Goal: Transaction & Acquisition: Purchase product/service

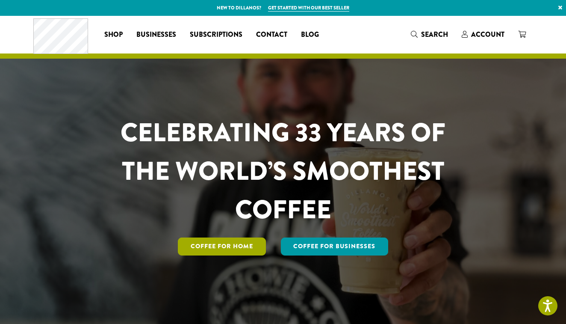
click at [221, 249] on link "Coffee for Home" at bounding box center [222, 246] width 88 height 18
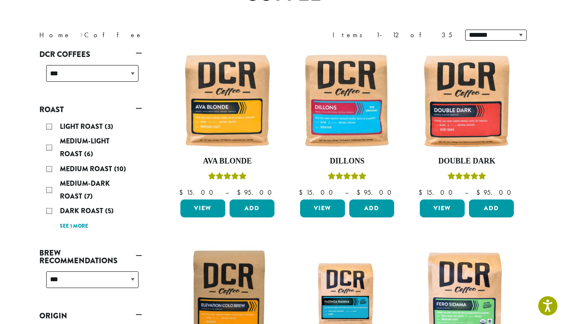
scroll to position [98, 0]
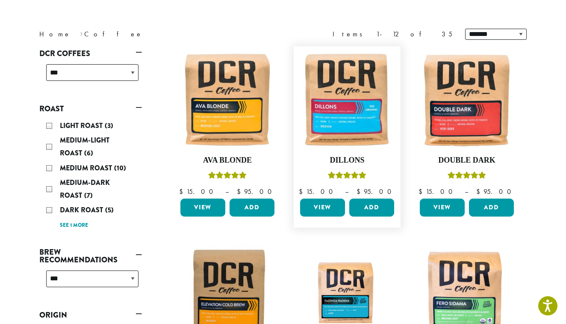
click at [320, 207] on link "View" at bounding box center [322, 207] width 45 height 18
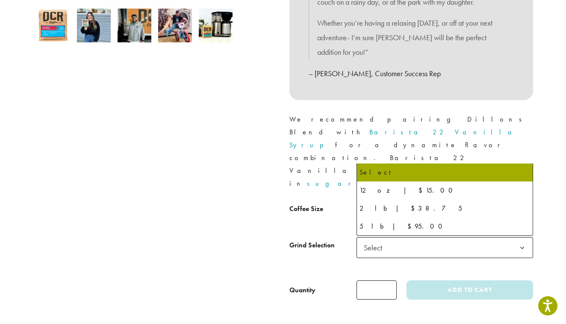
click at [461, 201] on span "Select" at bounding box center [445, 211] width 177 height 21
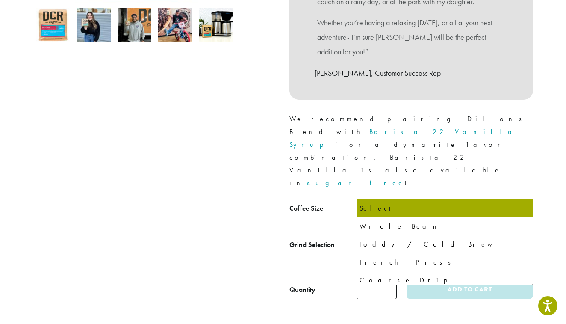
click at [384, 239] on span "Select" at bounding box center [376, 247] width 30 height 17
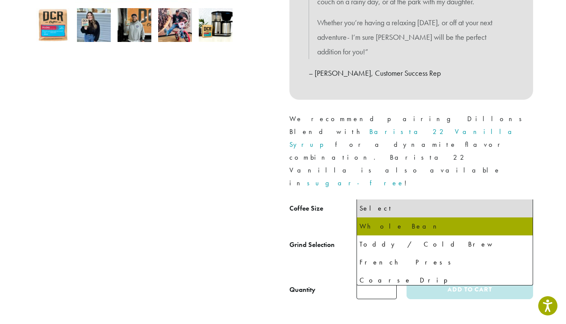
select select "*********"
select select "**********"
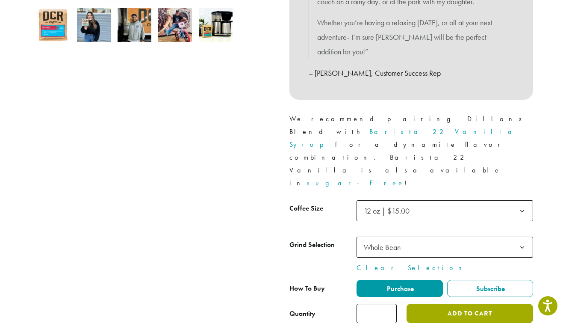
click at [459, 304] on button "Add to cart" at bounding box center [470, 313] width 127 height 19
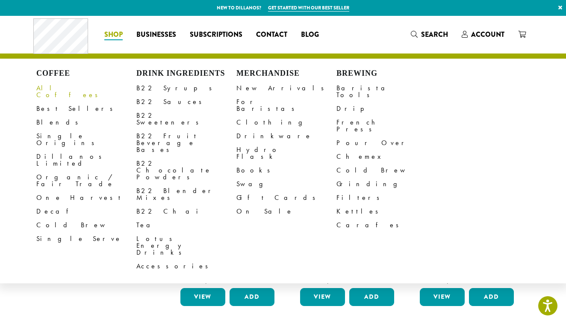
click at [54, 86] on link "All Coffees" at bounding box center [86, 91] width 100 height 21
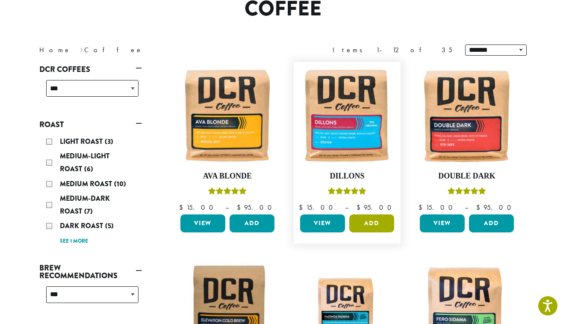
scroll to position [92, 0]
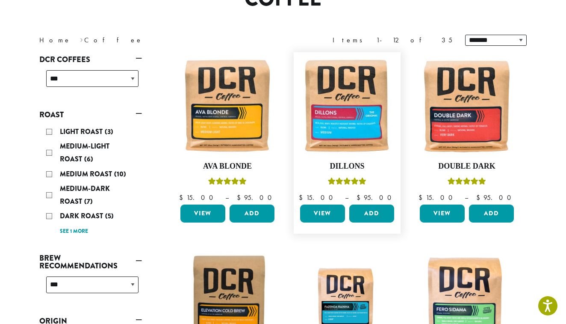
click at [323, 210] on link "View" at bounding box center [322, 213] width 45 height 18
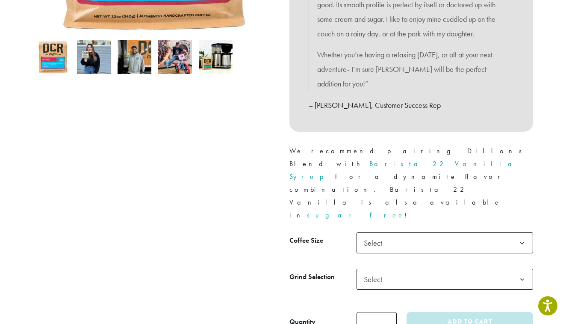
scroll to position [275, 0]
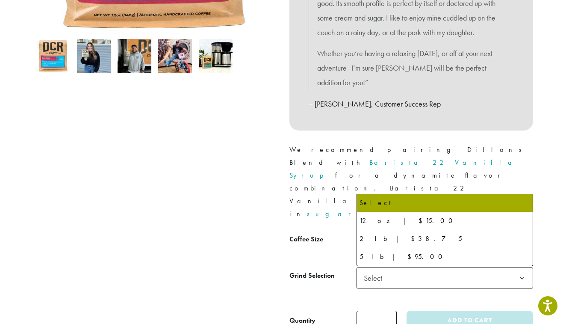
click at [378, 233] on span "Select" at bounding box center [376, 241] width 30 height 17
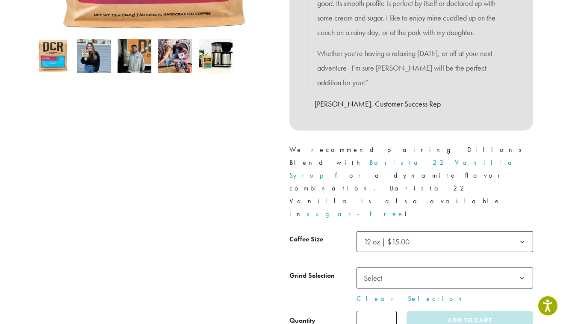
click at [393, 267] on span "Select" at bounding box center [445, 277] width 177 height 21
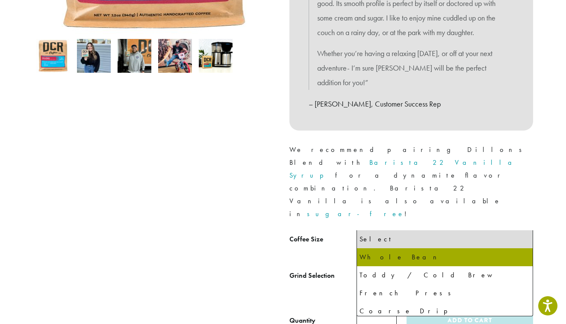
select select "*********"
select select "**********"
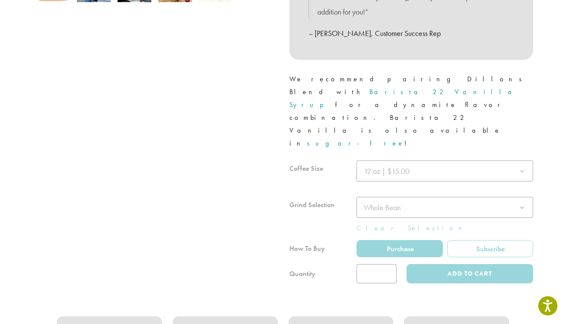
scroll to position [346, 0]
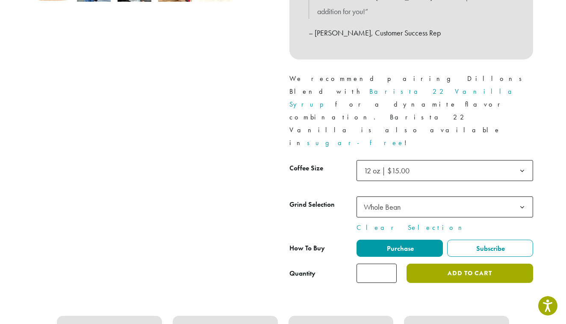
click at [472, 263] on button "Add to cart" at bounding box center [470, 272] width 127 height 19
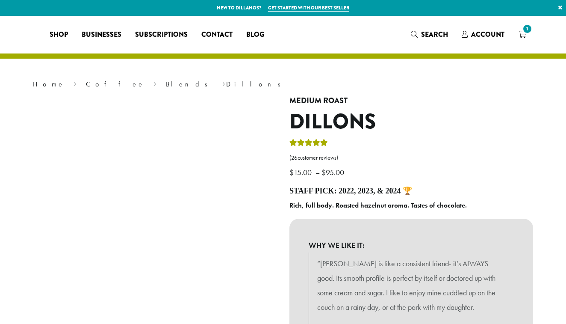
select select "*********"
select select "**********"
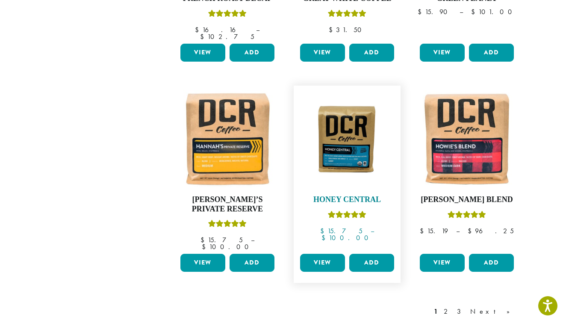
scroll to position [656, 0]
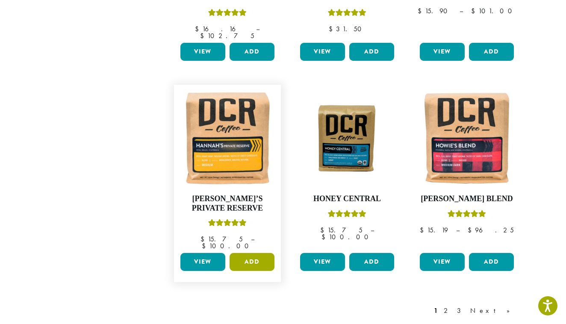
click at [256, 253] on button "Add" at bounding box center [252, 262] width 45 height 18
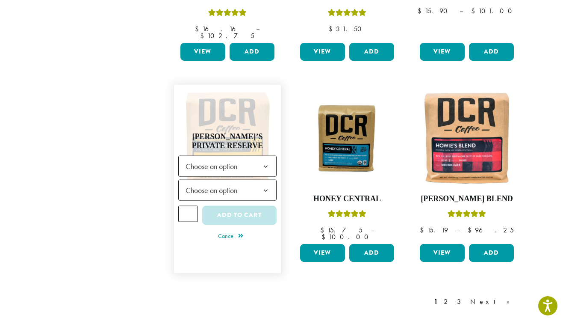
click at [235, 158] on span "Choose an option" at bounding box center [214, 166] width 64 height 17
click at [231, 182] on span "Choose an option" at bounding box center [214, 190] width 64 height 17
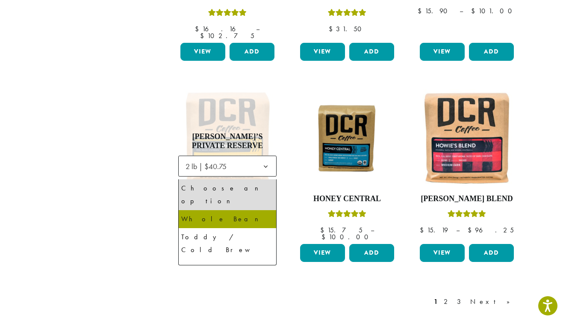
select select "**********"
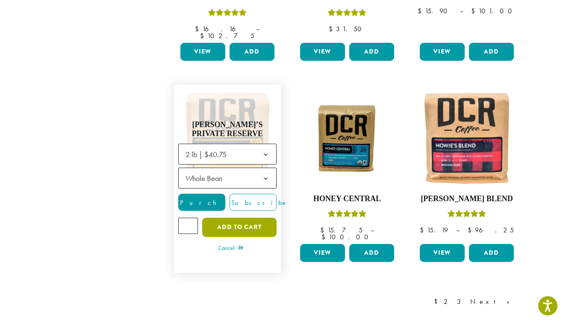
click at [230, 218] on button "Add to cart" at bounding box center [239, 227] width 74 height 19
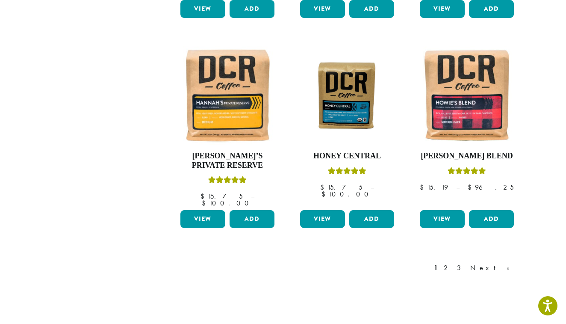
scroll to position [757, 0]
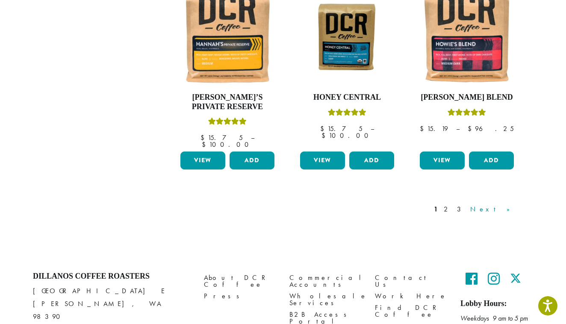
click at [506, 204] on link "Next »" at bounding box center [493, 209] width 49 height 10
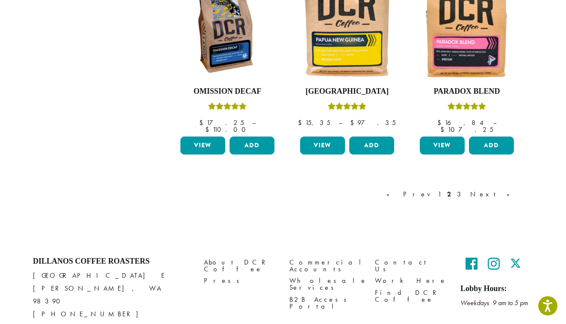
scroll to position [769, 0]
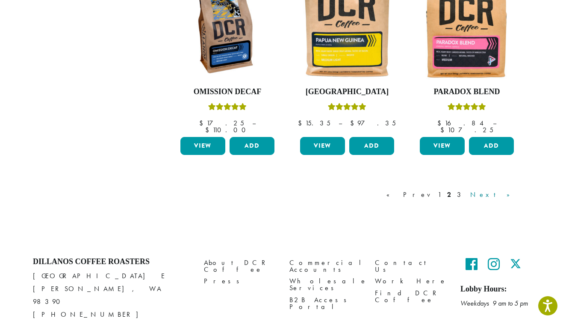
click at [507, 189] on link "Next »" at bounding box center [493, 194] width 49 height 10
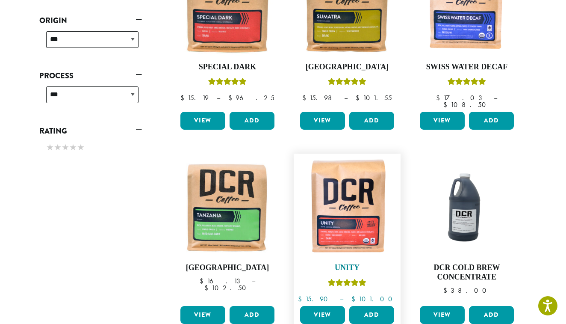
scroll to position [394, 0]
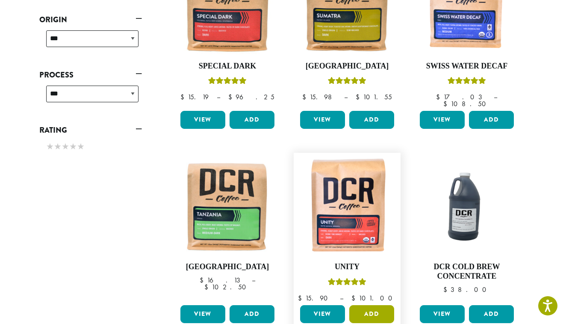
click at [371, 305] on button "Add" at bounding box center [371, 314] width 45 height 18
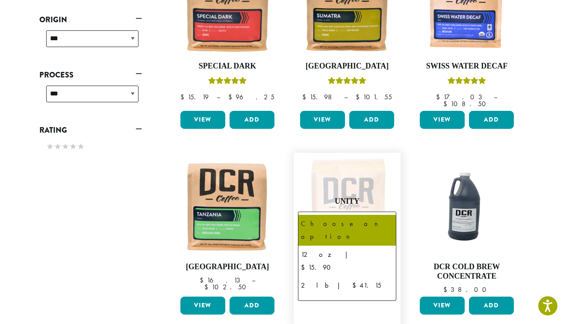
click at [373, 211] on span "Choose an option" at bounding box center [347, 221] width 98 height 21
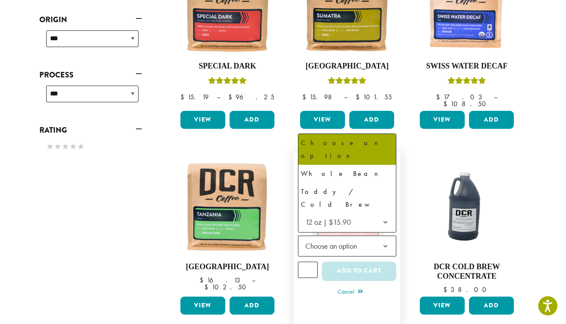
click at [348, 237] on span "Choose an option" at bounding box center [334, 245] width 64 height 17
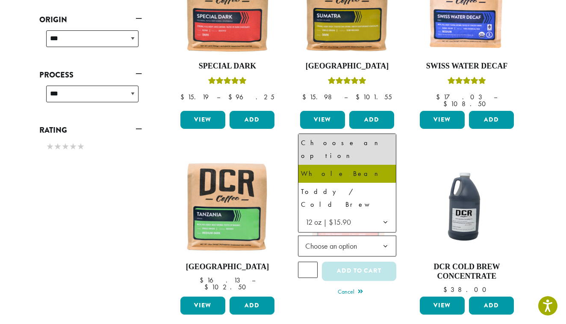
select select "*********"
select select "**********"
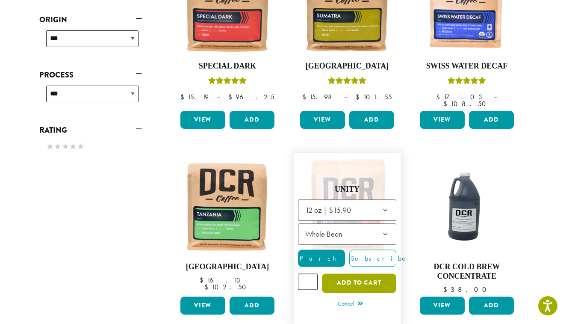
click at [362, 273] on button "Add to cart" at bounding box center [359, 282] width 74 height 19
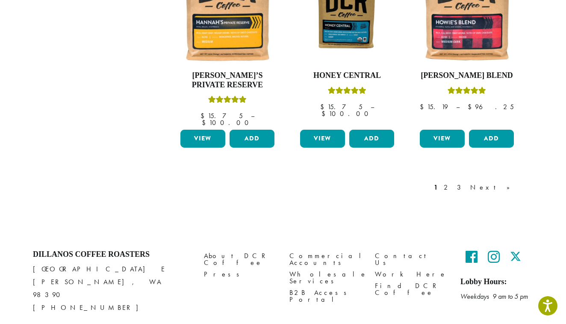
scroll to position [778, 0]
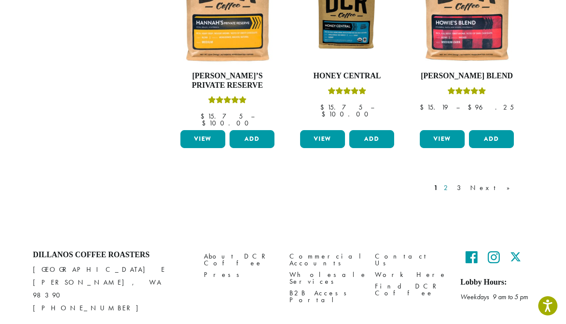
click at [453, 183] on link "2" at bounding box center [447, 188] width 11 height 10
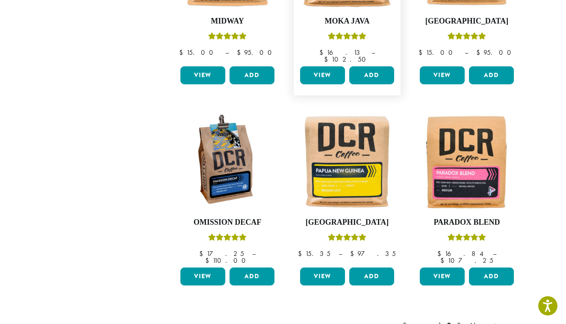
scroll to position [640, 0]
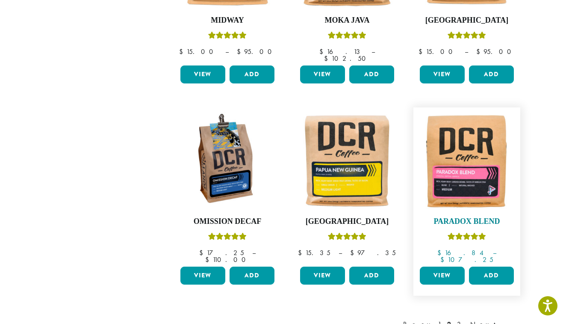
click at [478, 158] on img at bounding box center [467, 161] width 98 height 98
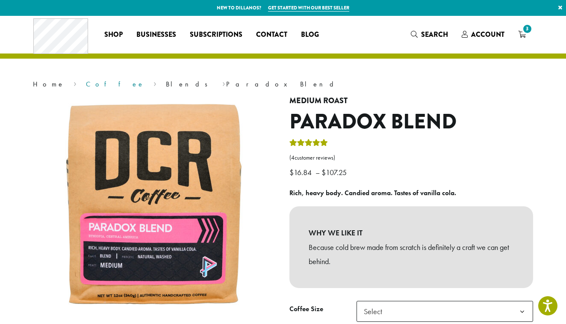
click at [86, 83] on link "Coffee" at bounding box center [115, 84] width 59 height 9
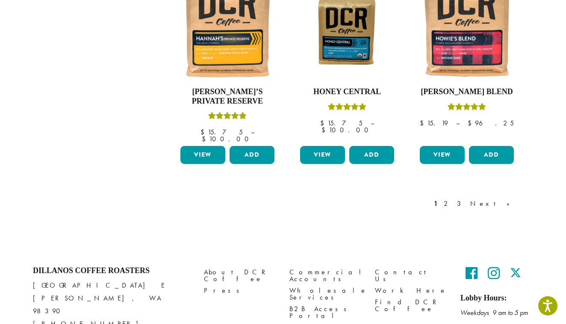
scroll to position [764, 0]
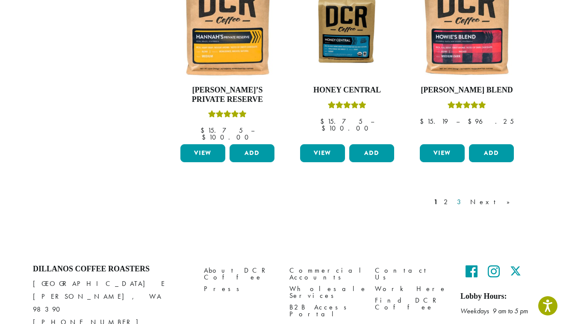
click at [466, 197] on link "3" at bounding box center [461, 202] width 11 height 10
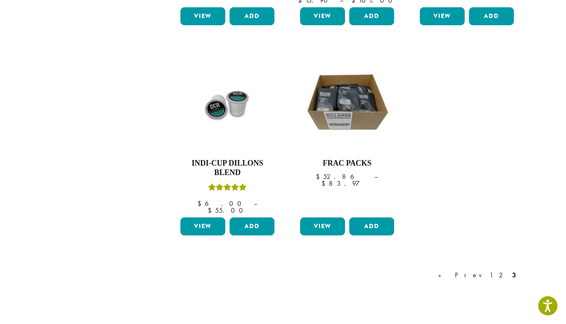
scroll to position [692, 0]
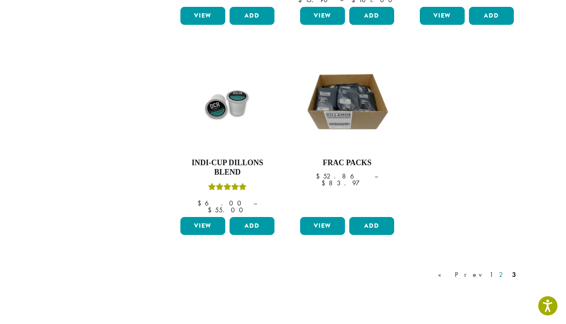
click at [505, 269] on link "2" at bounding box center [502, 274] width 11 height 10
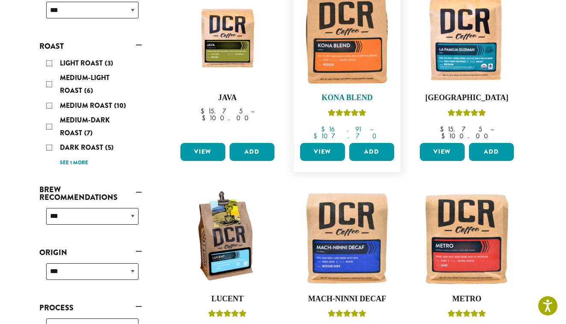
scroll to position [160, 0]
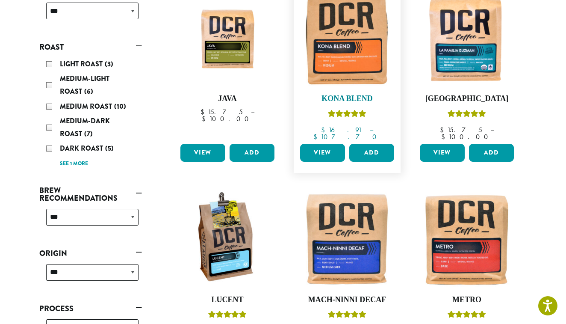
click at [364, 53] on img at bounding box center [347, 38] width 98 height 98
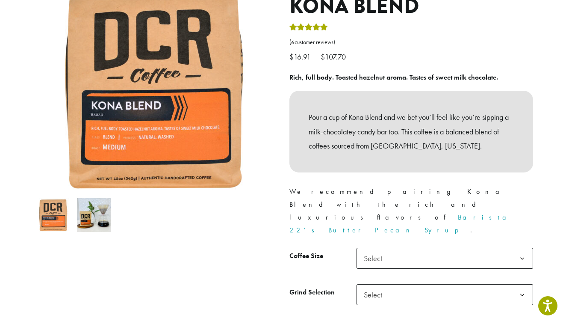
scroll to position [116, 0]
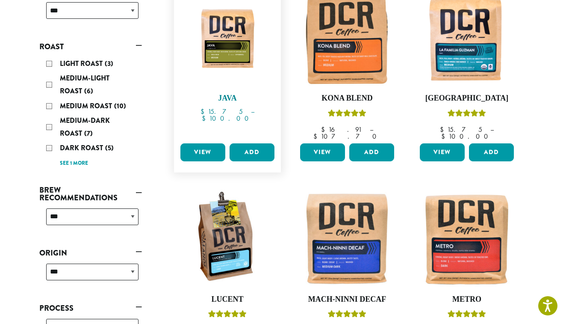
click at [249, 51] on img at bounding box center [227, 37] width 98 height 98
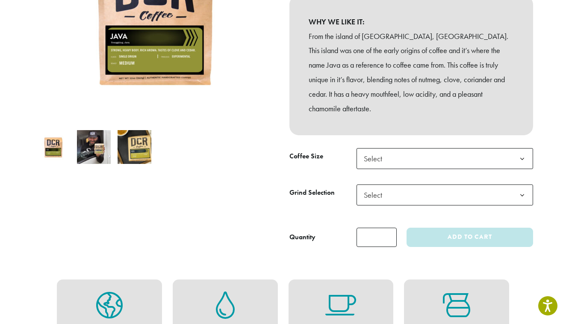
scroll to position [185, 0]
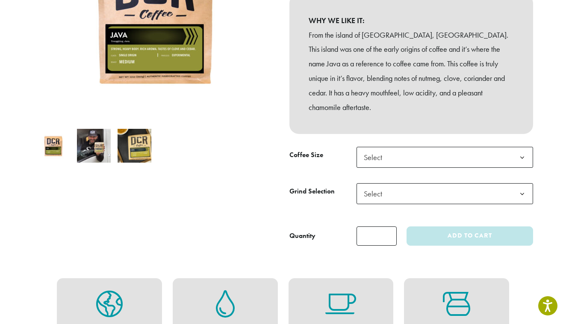
click at [395, 147] on span "Select" at bounding box center [445, 157] width 177 height 21
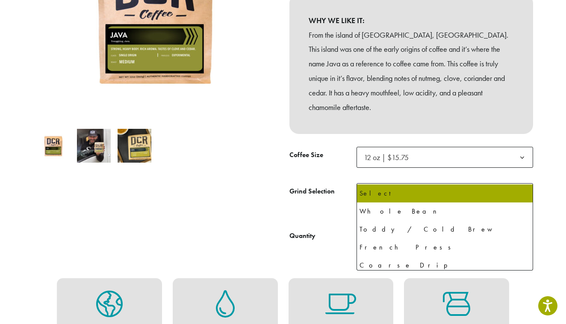
click at [380, 185] on span "Select" at bounding box center [376, 193] width 30 height 17
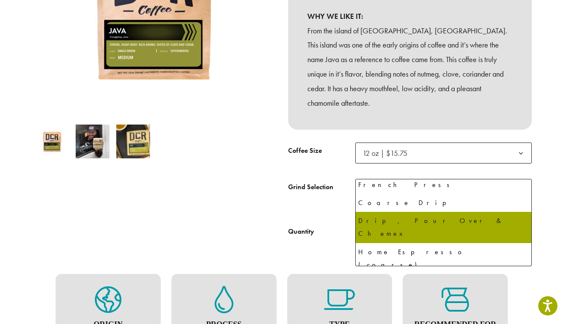
scroll to position [189, 0]
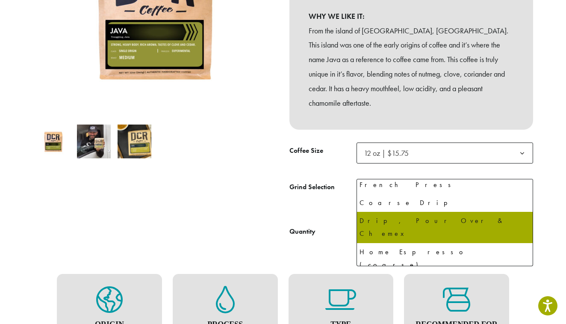
select select "*********"
select select "**********"
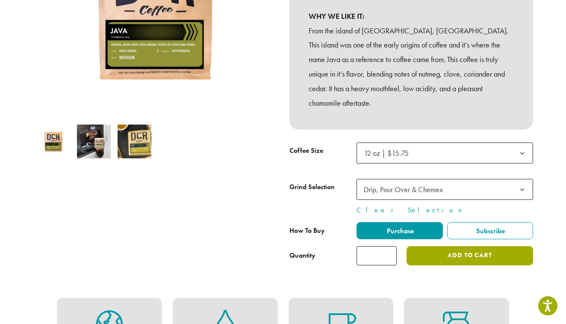
click at [467, 246] on button "Add to cart" at bounding box center [470, 255] width 127 height 19
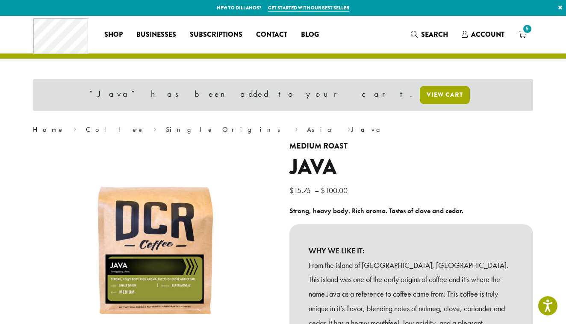
click at [420, 95] on link "View cart" at bounding box center [445, 95] width 50 height 18
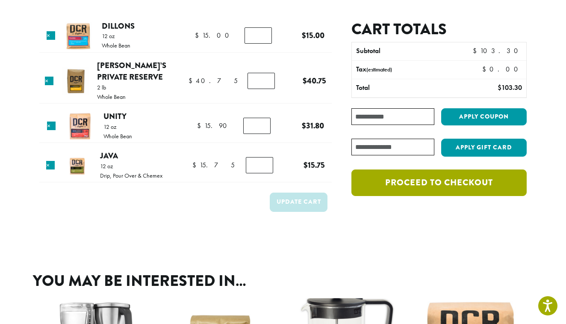
scroll to position [60, 0]
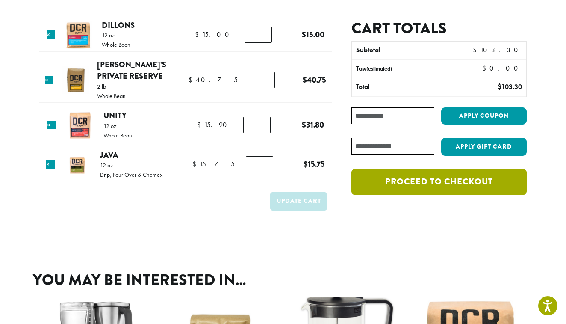
click at [424, 180] on link "Proceed to checkout" at bounding box center [439, 182] width 175 height 27
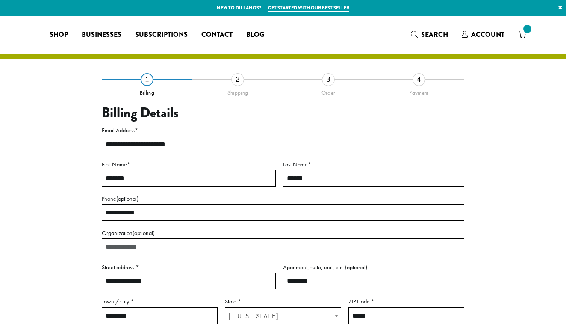
select select "**"
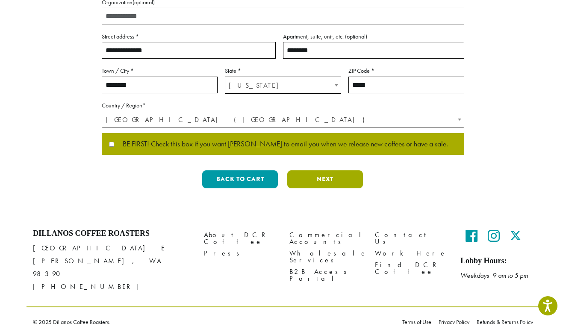
click at [324, 177] on button "Next" at bounding box center [325, 179] width 76 height 18
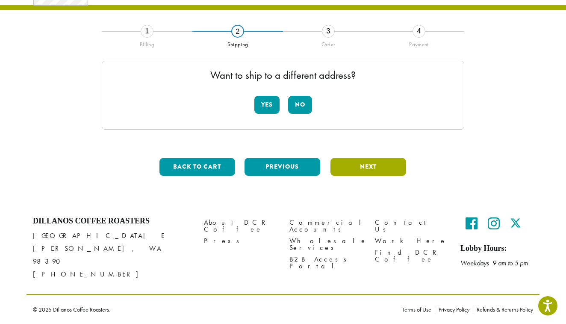
scroll to position [37, 0]
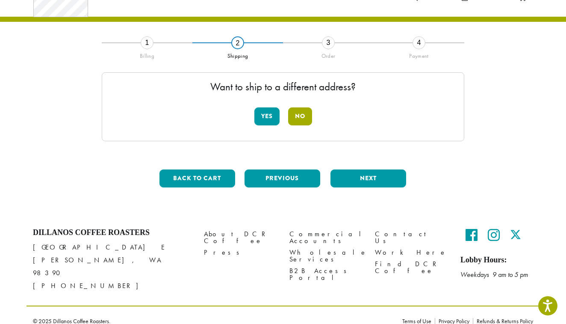
click at [302, 116] on button "No" at bounding box center [300, 116] width 24 height 18
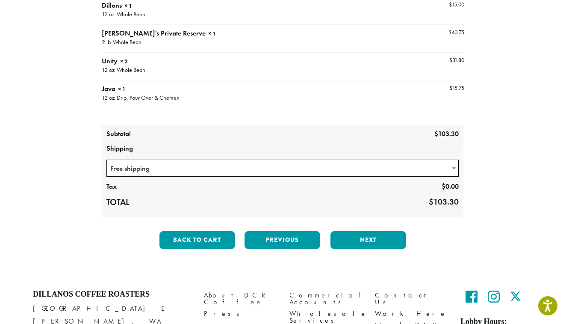
scroll to position [129, 0]
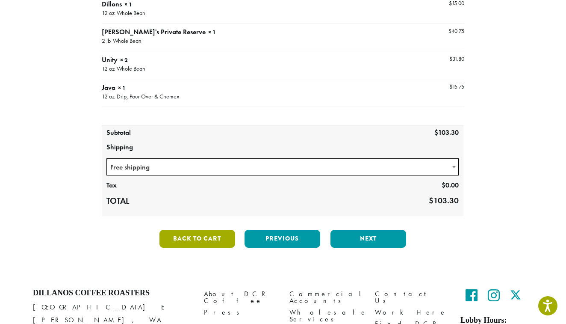
click at [192, 238] on button "Back to cart" at bounding box center [198, 239] width 76 height 18
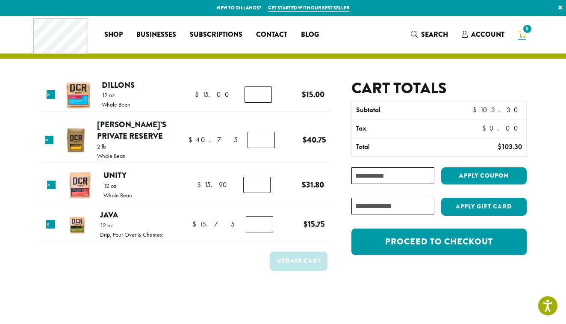
type input "*"
click at [264, 186] on input "*" at bounding box center [256, 185] width 27 height 16
click at [299, 260] on button "Update cart" at bounding box center [299, 261] width 58 height 19
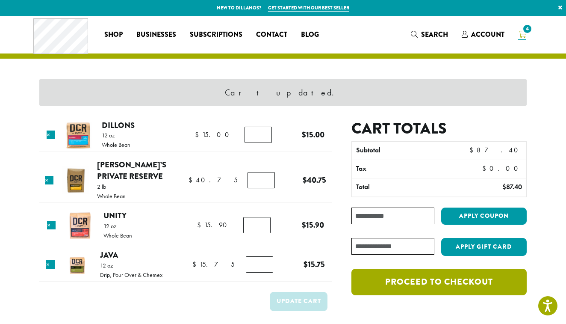
click at [428, 284] on link "Proceed to checkout" at bounding box center [439, 282] width 175 height 27
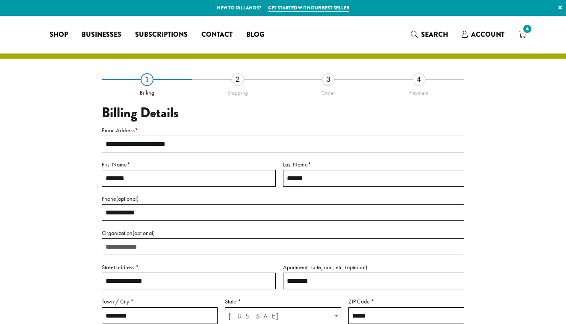
select select "**"
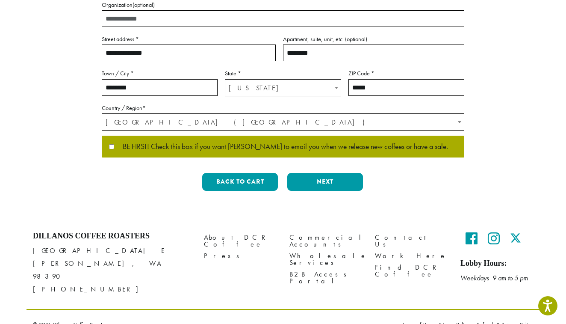
scroll to position [228, 0]
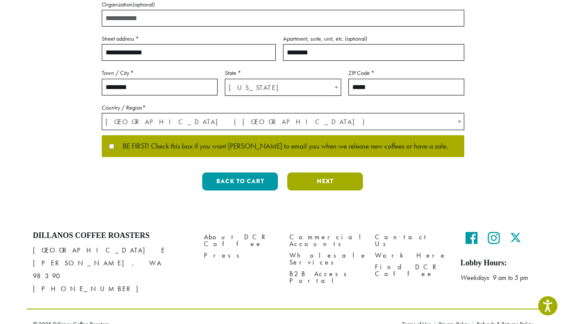
click at [329, 180] on button "Next" at bounding box center [325, 181] width 76 height 18
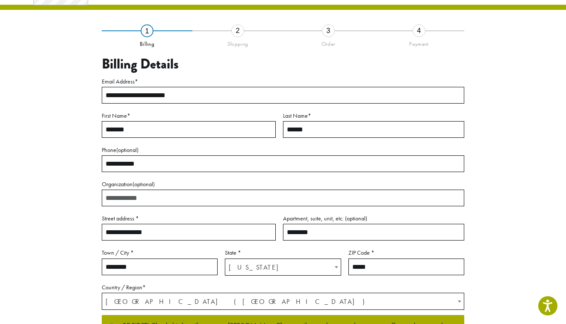
scroll to position [37, 0]
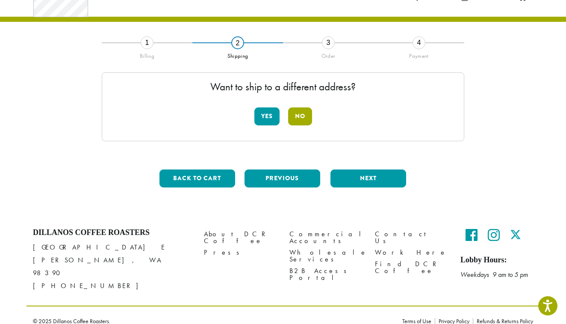
click at [306, 115] on button "No" at bounding box center [300, 116] width 24 height 18
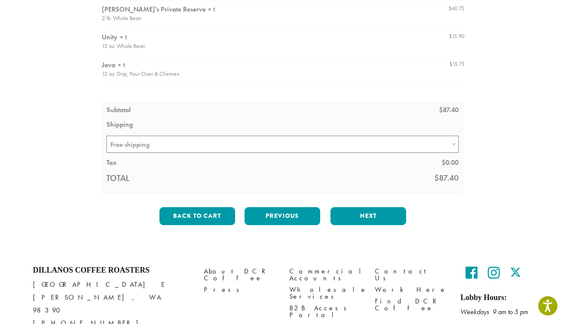
scroll to position [153, 0]
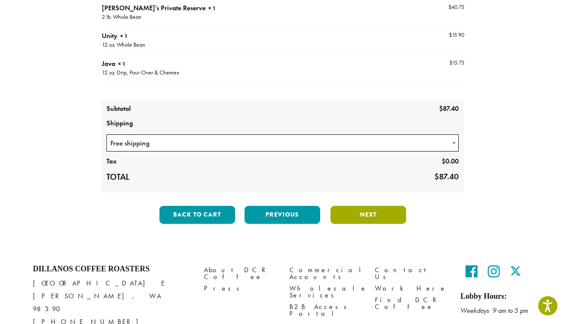
click at [379, 214] on button "Next" at bounding box center [369, 215] width 76 height 18
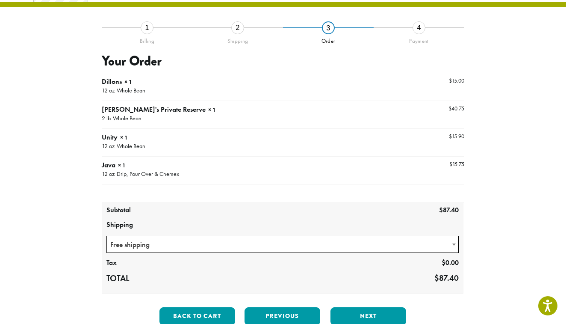
scroll to position [49, 0]
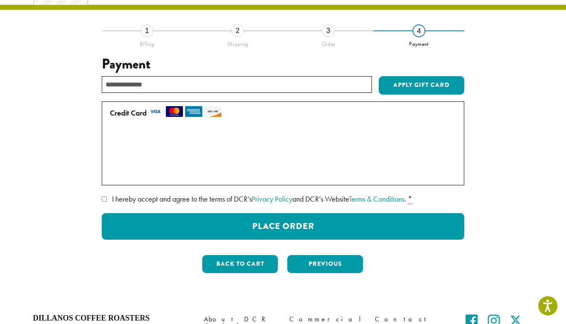
click at [114, 138] on label "• • • 2349 (expires 06/26)" at bounding box center [281, 138] width 343 height 14
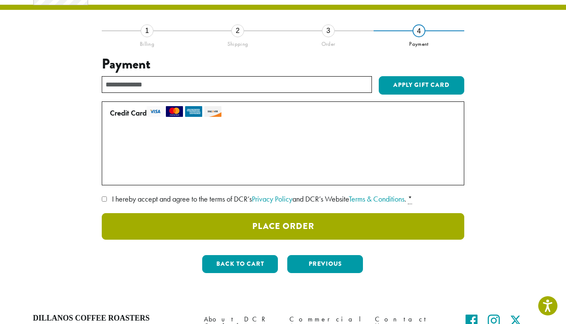
click at [279, 225] on button "Place Order" at bounding box center [283, 226] width 363 height 27
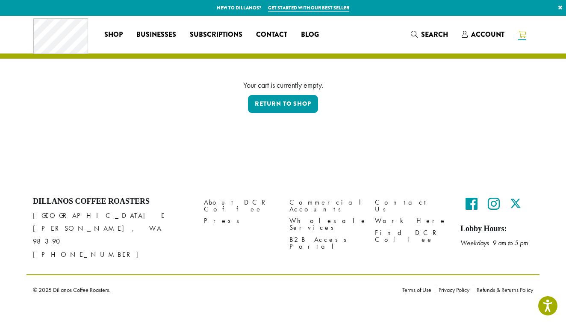
click at [524, 35] on icon at bounding box center [522, 34] width 8 height 7
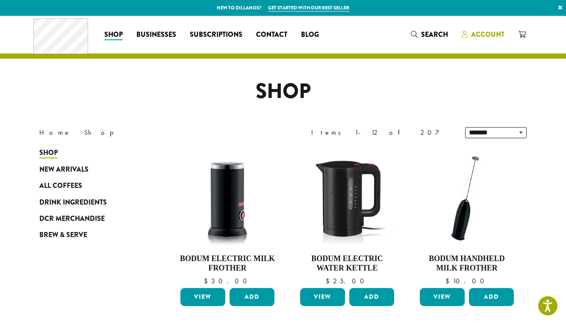
click at [479, 34] on span "Account" at bounding box center [487, 35] width 33 height 10
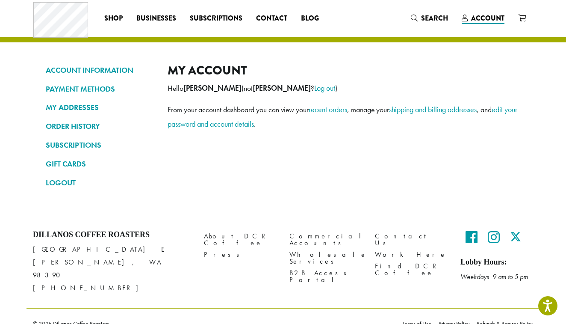
scroll to position [16, 0]
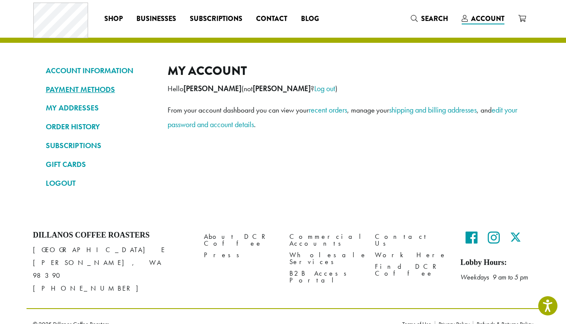
click at [96, 87] on link "PAYMENT METHODS" at bounding box center [100, 89] width 109 height 15
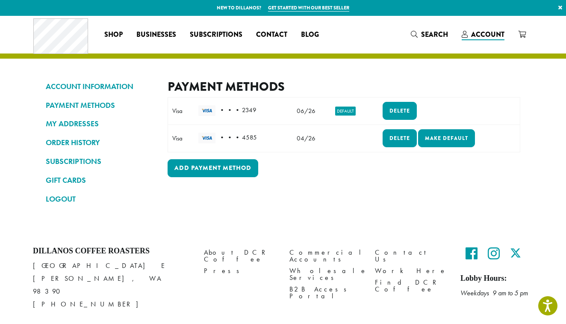
click at [181, 109] on div "Visa" at bounding box center [181, 110] width 18 height 9
click at [212, 109] on img at bounding box center [206, 110] width 17 height 11
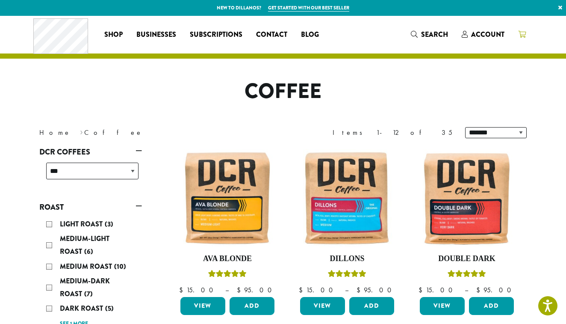
click at [521, 33] on icon at bounding box center [522, 34] width 8 height 7
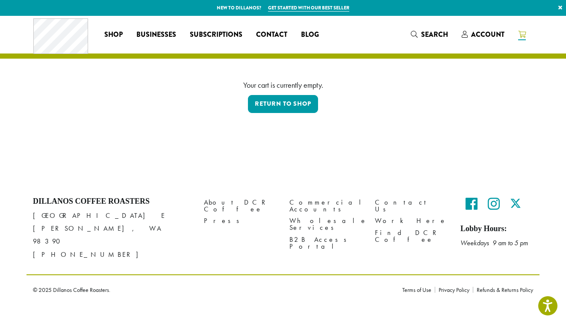
click at [524, 35] on icon at bounding box center [522, 34] width 8 height 7
drag, startPoint x: 524, startPoint y: 35, endPoint x: 516, endPoint y: 38, distance: 8.3
click at [524, 35] on icon at bounding box center [522, 34] width 8 height 7
click at [262, 115] on div "Your cart is currently empty. Return to shop" at bounding box center [283, 100] width 488 height 43
click at [279, 105] on link "Return to shop" at bounding box center [283, 104] width 70 height 18
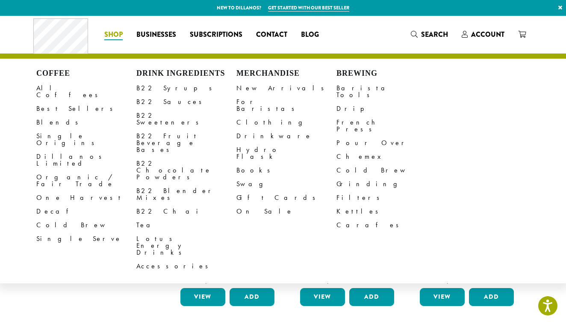
scroll to position [3, 0]
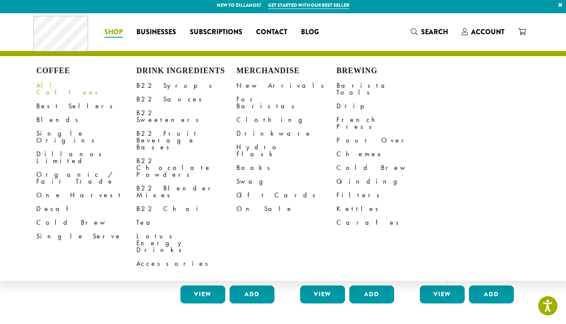
click at [44, 84] on link "All Coffees" at bounding box center [86, 89] width 100 height 21
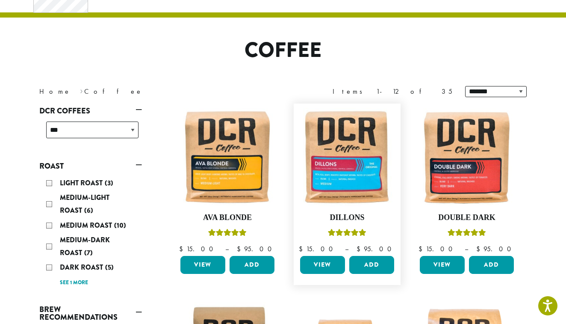
scroll to position [42, 0]
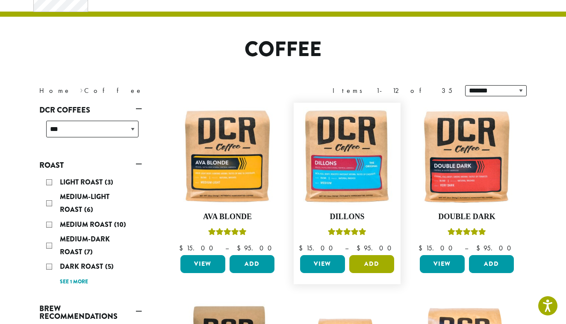
click at [373, 266] on button "Add" at bounding box center [371, 264] width 45 height 18
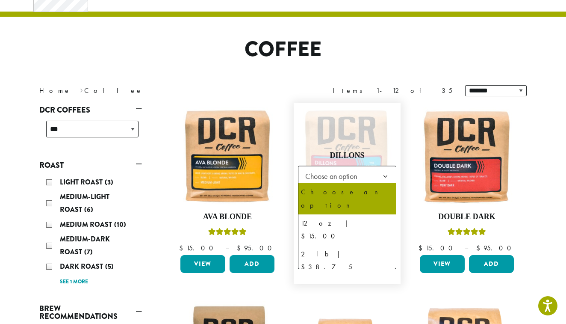
click at [369, 175] on span "Choose an option" at bounding box center [347, 176] width 98 height 21
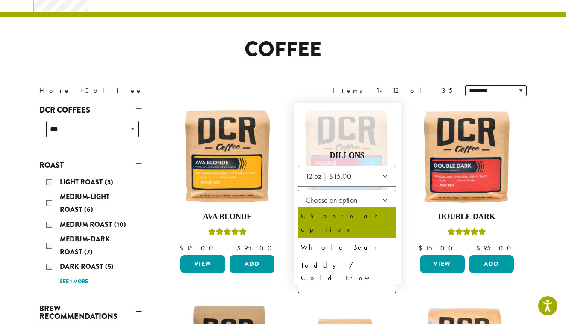
click at [344, 199] on span "Choose an option" at bounding box center [334, 200] width 64 height 17
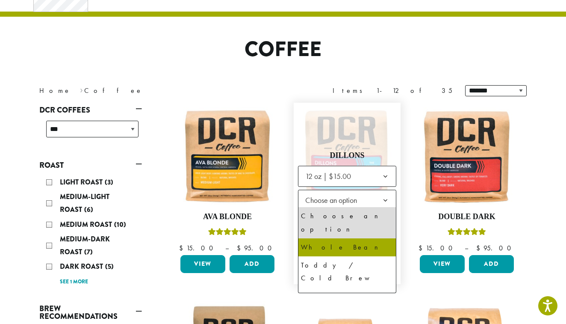
select select "*********"
select select "**********"
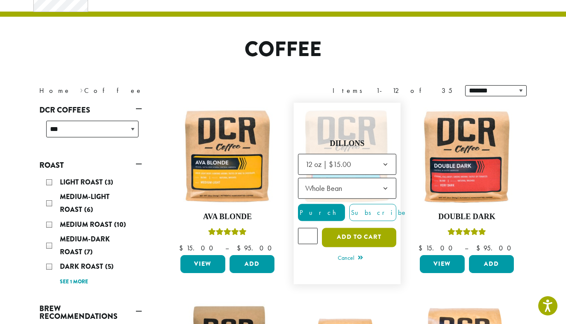
click at [359, 234] on button "Add to cart" at bounding box center [359, 237] width 74 height 19
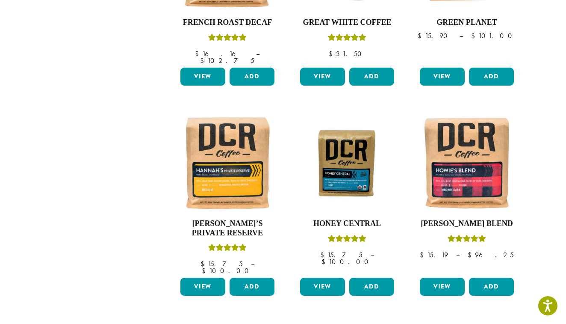
scroll to position [633, 0]
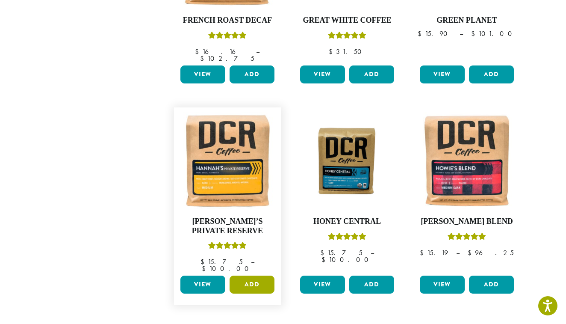
click at [261, 275] on button "Add" at bounding box center [252, 284] width 45 height 18
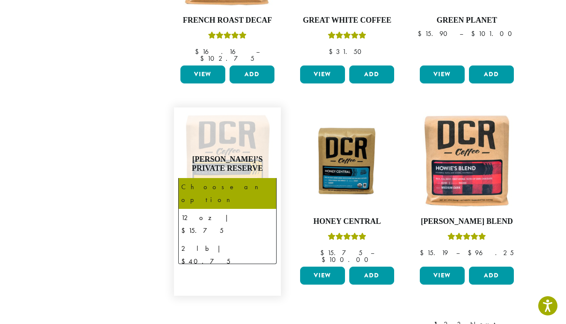
click at [244, 181] on span "Choose an option" at bounding box center [214, 189] width 64 height 17
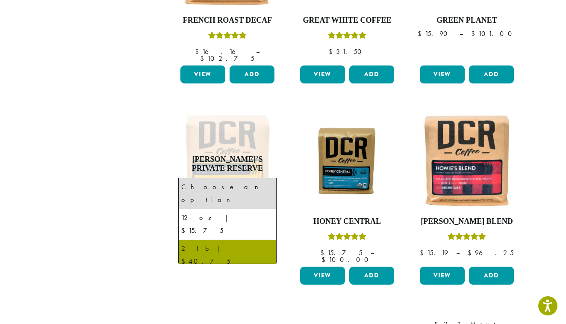
select select "**********"
select select
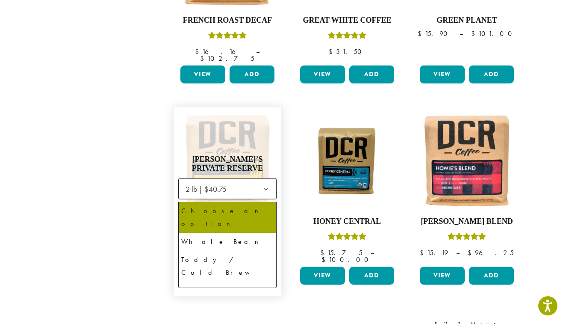
click at [228, 204] on span "Choose an option" at bounding box center [214, 212] width 64 height 17
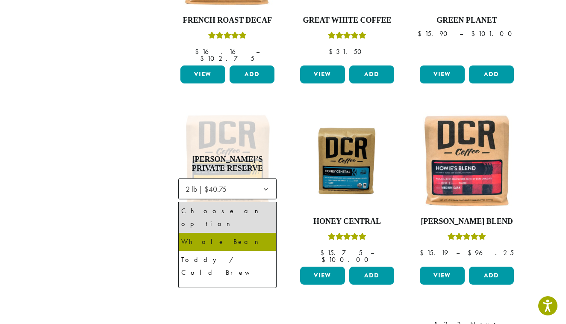
select select "**********"
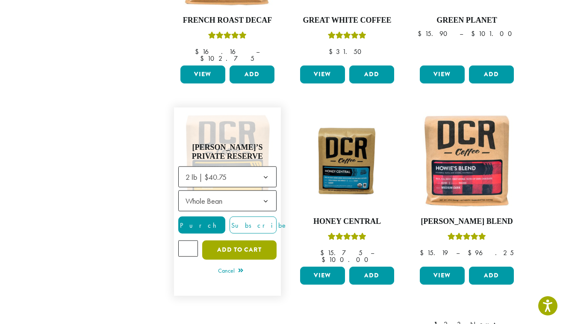
click at [235, 240] on button "Add to cart" at bounding box center [239, 249] width 74 height 19
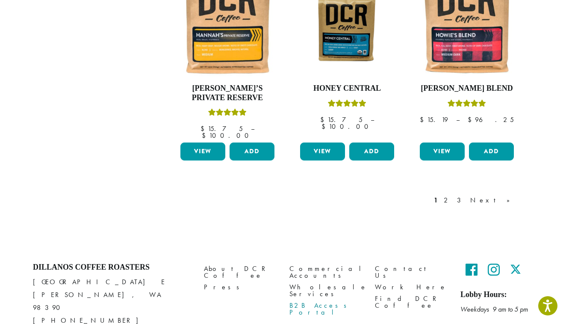
scroll to position [824, 0]
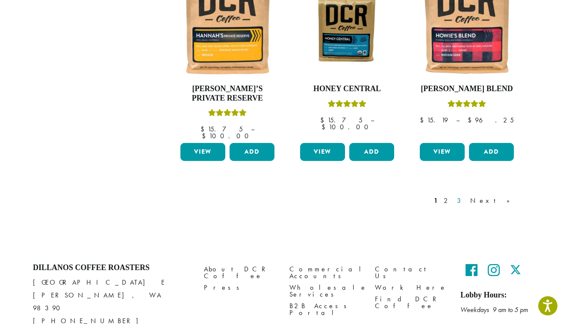
click at [466, 195] on link "3" at bounding box center [461, 200] width 11 height 10
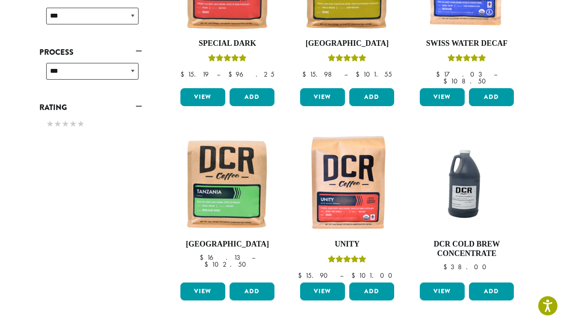
scroll to position [417, 0]
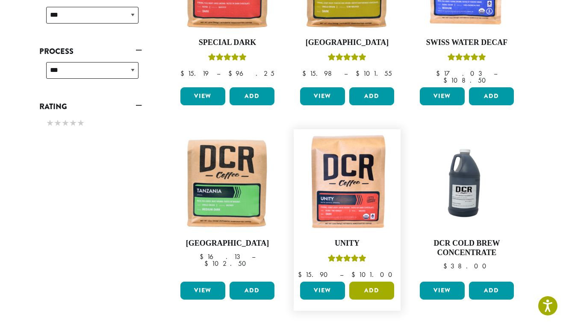
click at [378, 281] on button "Add" at bounding box center [371, 290] width 45 height 18
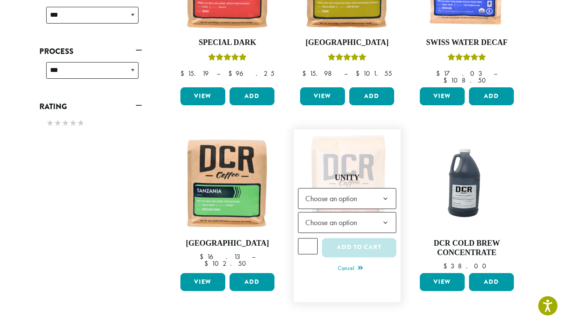
click at [350, 190] on span "Choose an option" at bounding box center [334, 198] width 64 height 17
click at [329, 214] on span "Choose an option" at bounding box center [334, 222] width 64 height 17
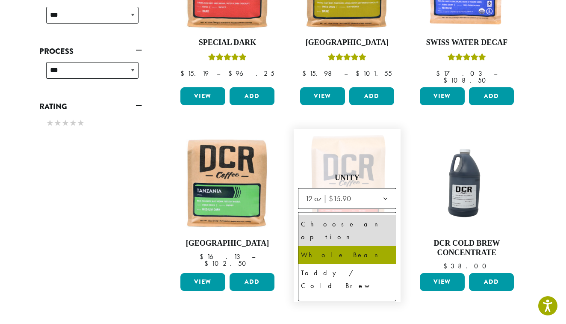
select select "*********"
select select "**********"
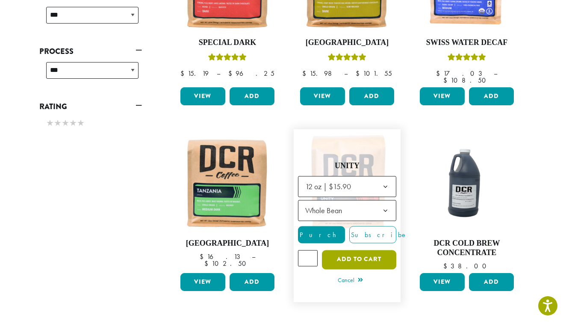
click at [368, 250] on button "Add to cart" at bounding box center [359, 259] width 74 height 19
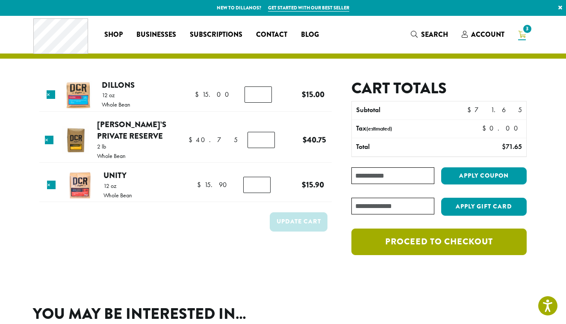
click at [430, 243] on link "Proceed to checkout" at bounding box center [439, 241] width 175 height 27
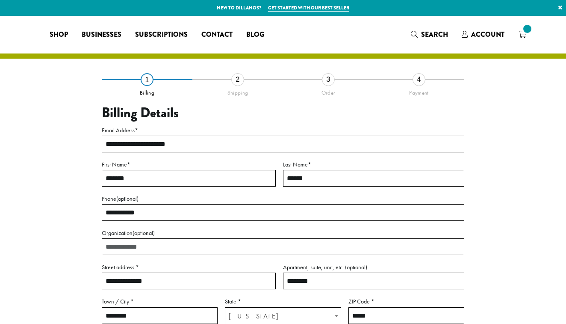
select select "**"
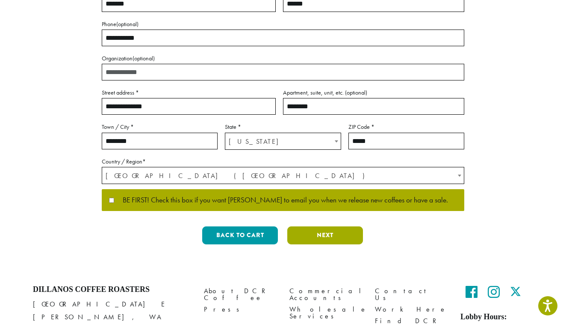
click at [324, 235] on button "Next" at bounding box center [325, 235] width 76 height 18
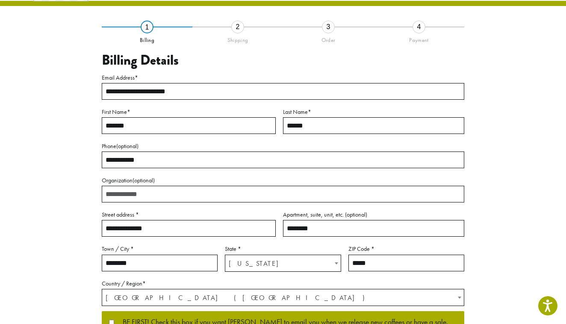
scroll to position [37, 0]
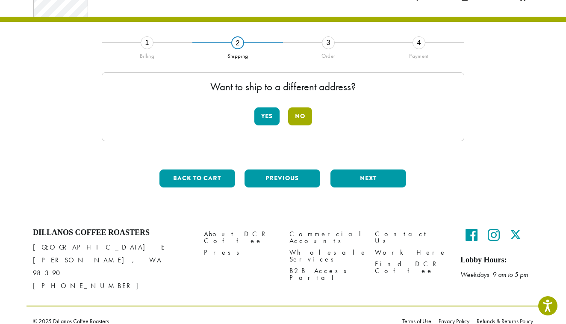
click at [305, 114] on button "No" at bounding box center [300, 116] width 24 height 18
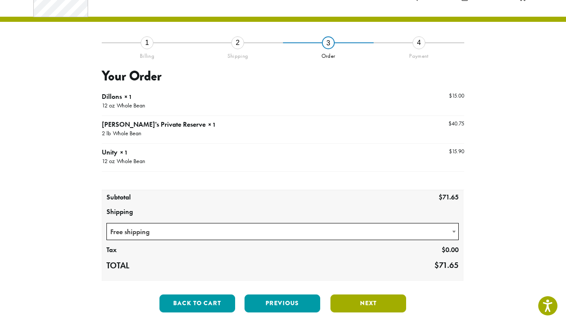
click at [382, 299] on button "Next" at bounding box center [369, 303] width 76 height 18
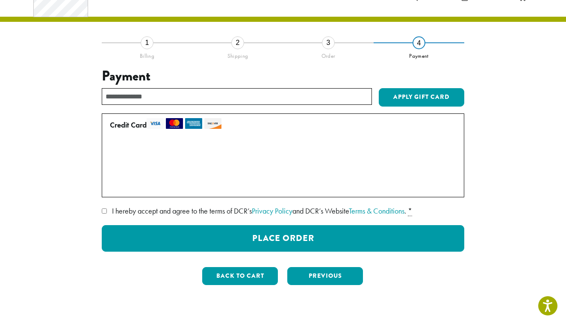
click at [114, 166] on label "• • • 4585 (expires 04/26)" at bounding box center [281, 168] width 343 height 14
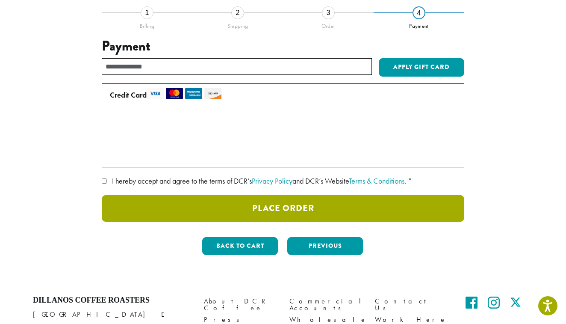
scroll to position [67, 0]
click at [270, 205] on button "Place Order" at bounding box center [283, 208] width 363 height 27
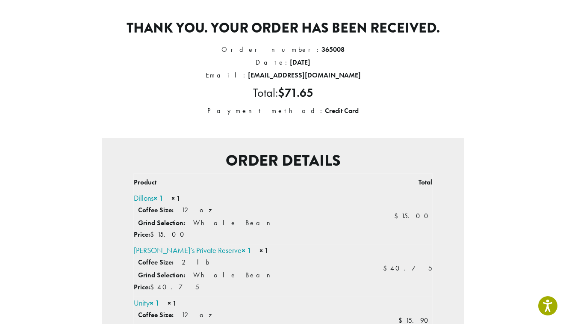
scroll to position [81, 0]
